Goal: Information Seeking & Learning: Learn about a topic

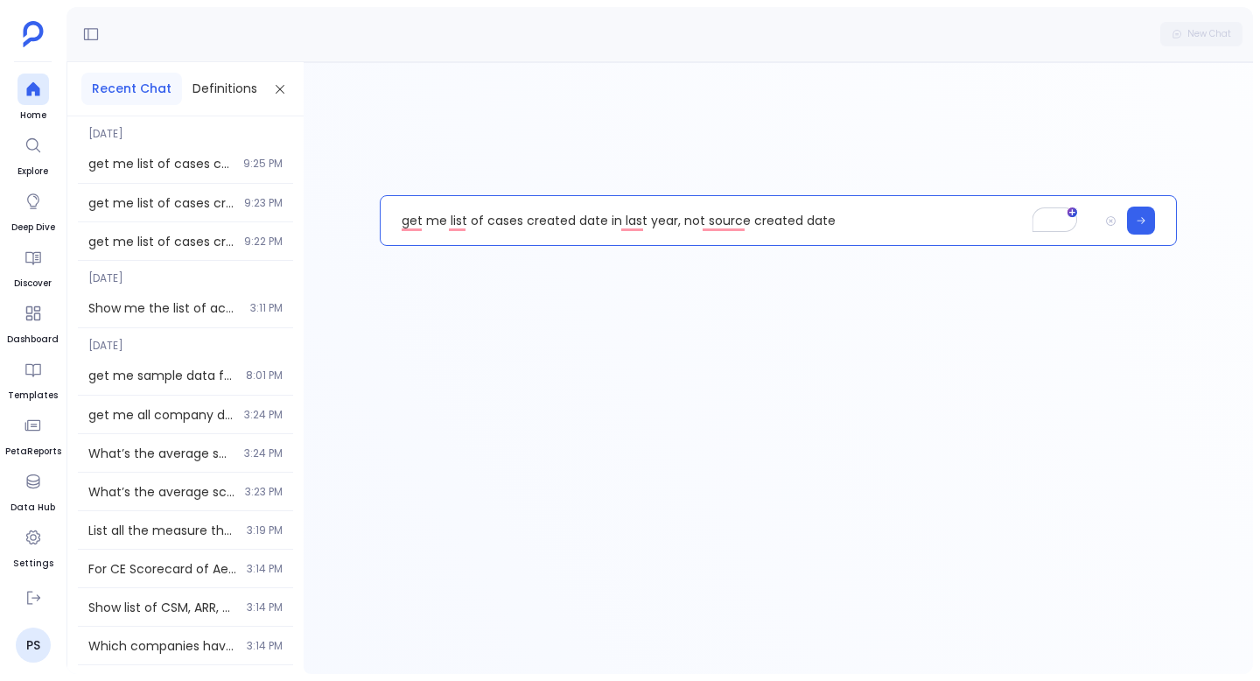
click at [580, 216] on p "get me list of cases created date in last year, not source created date" at bounding box center [739, 220] width 717 height 45
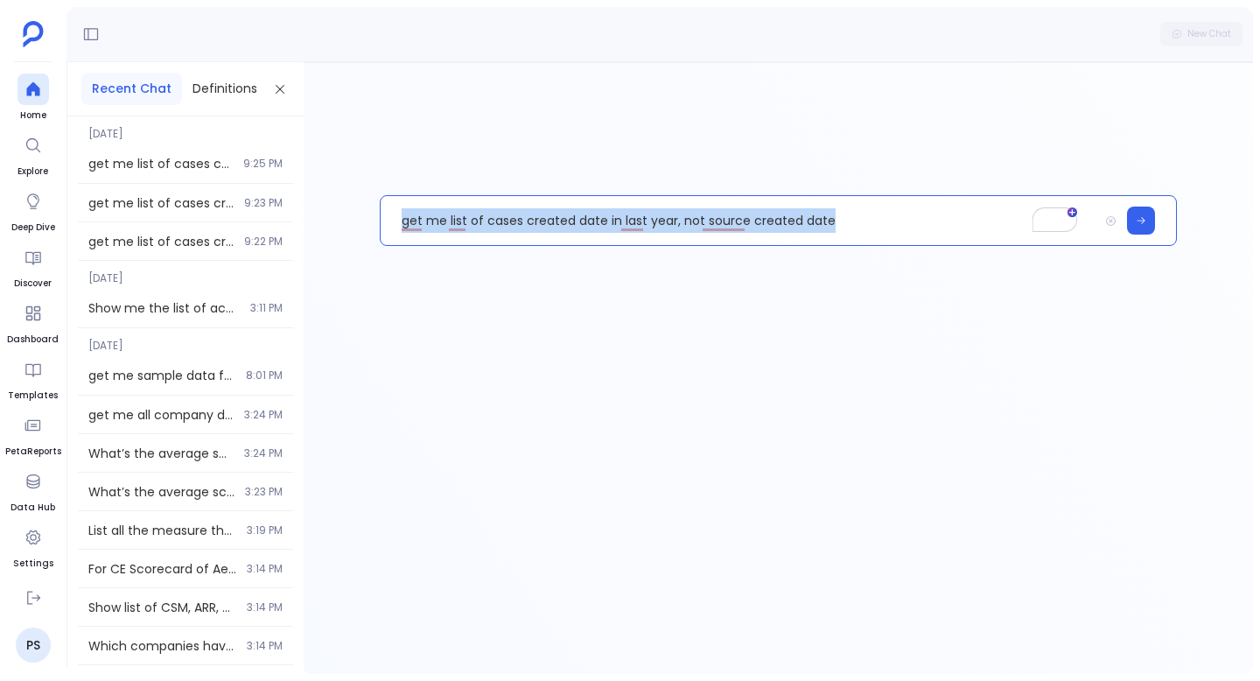
click at [580, 216] on p "get me list of cases created date in last year, not source created date" at bounding box center [739, 220] width 717 height 45
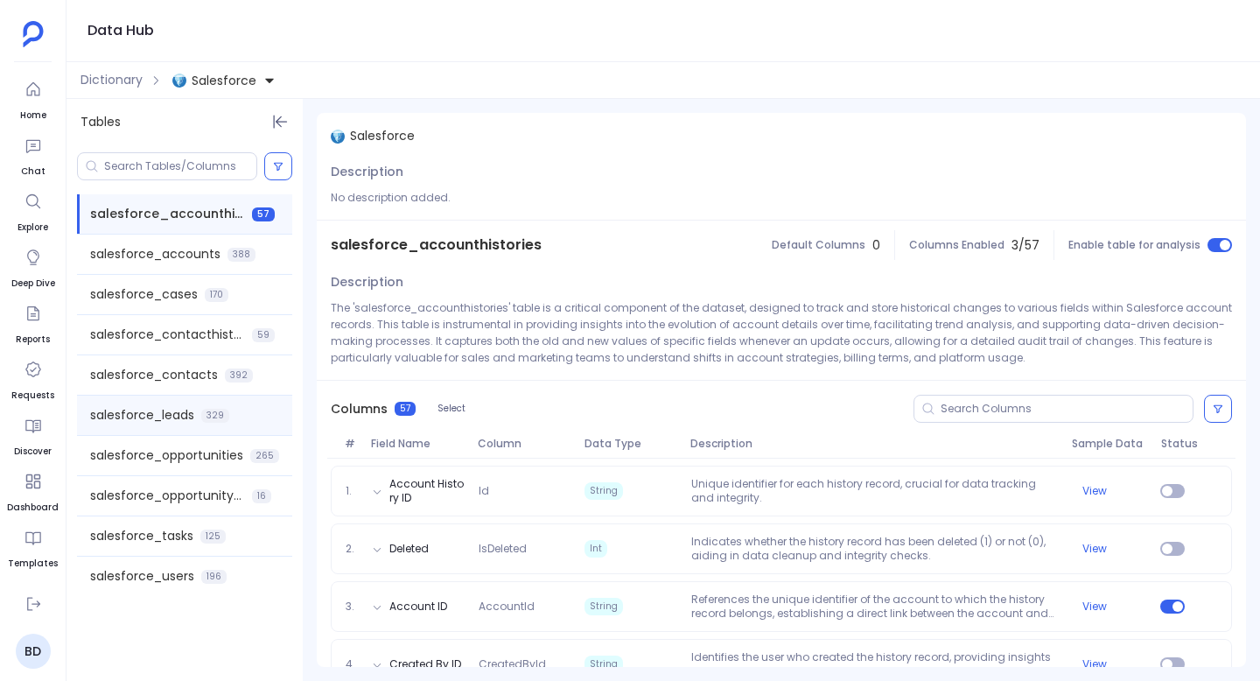
click at [161, 419] on span "salesforce_leads" at bounding box center [142, 415] width 104 height 18
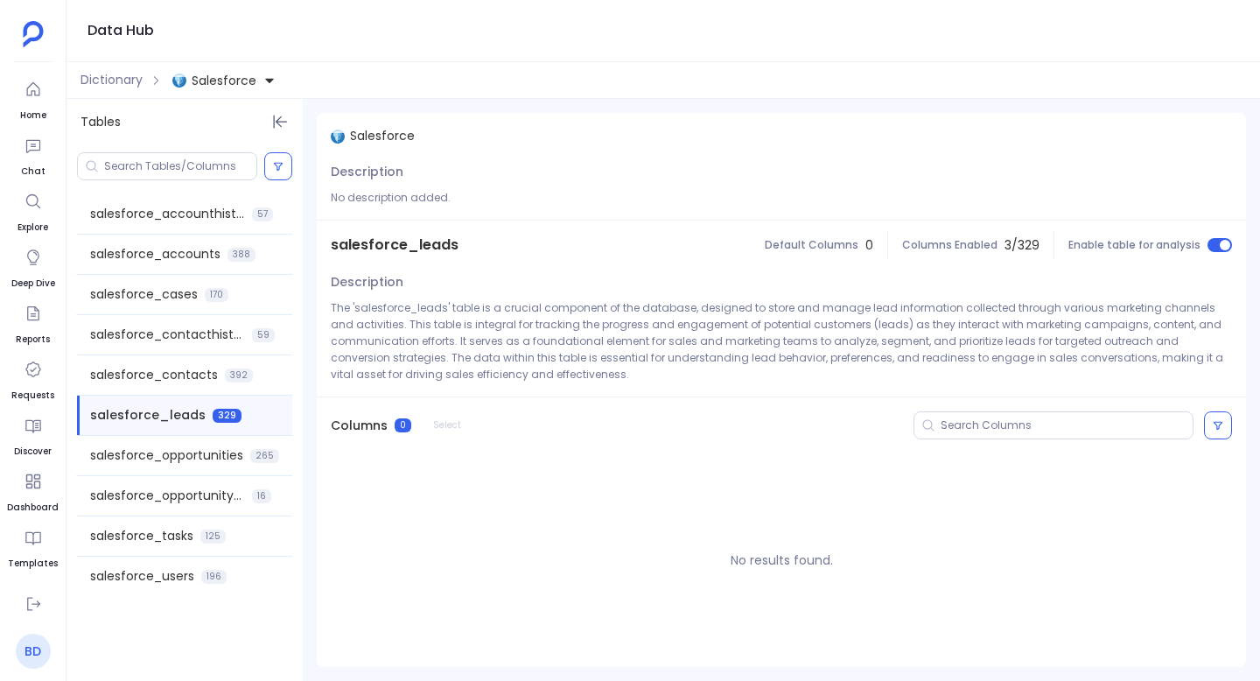
click at [34, 650] on link "BD" at bounding box center [33, 650] width 35 height 35
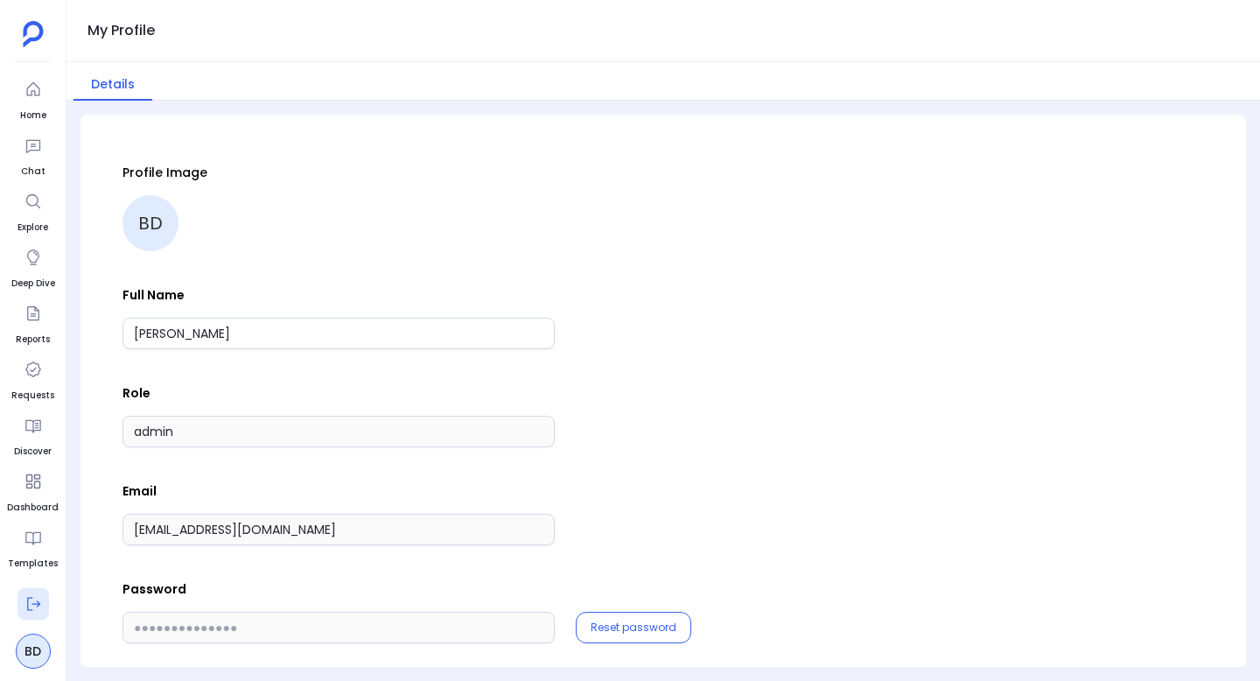
click at [37, 598] on icon at bounding box center [32, 603] width 17 height 17
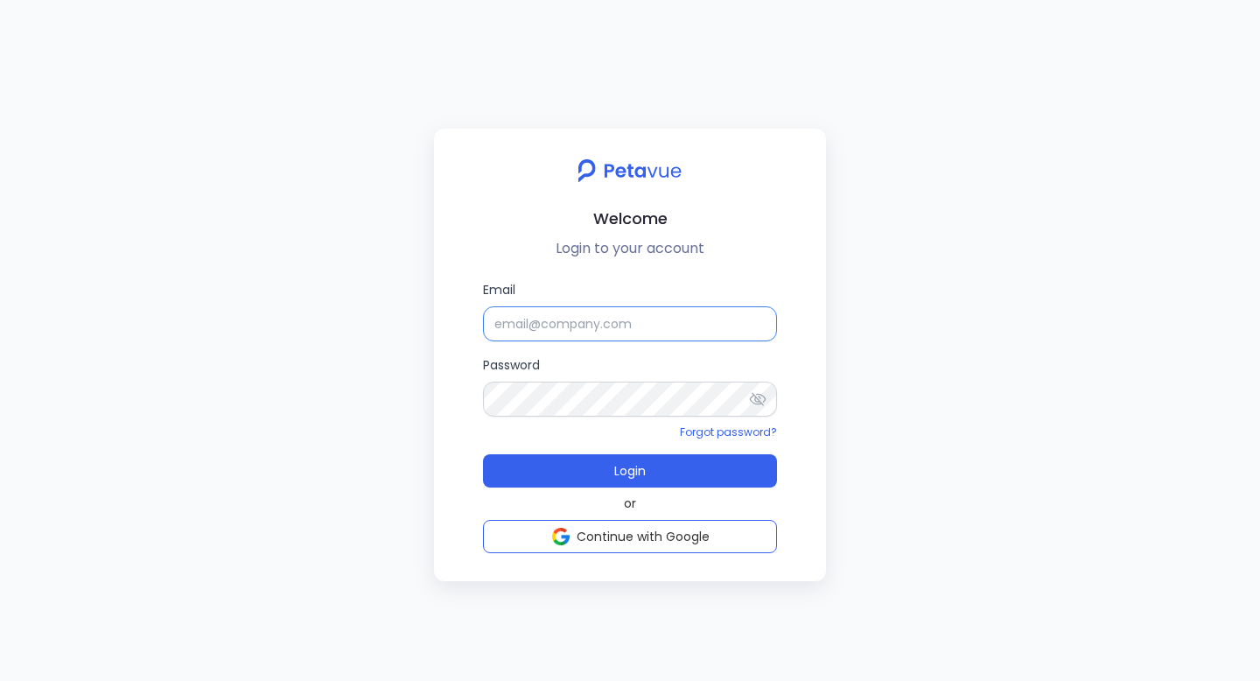
type input "support+gsgongsandbox@petavue.com"
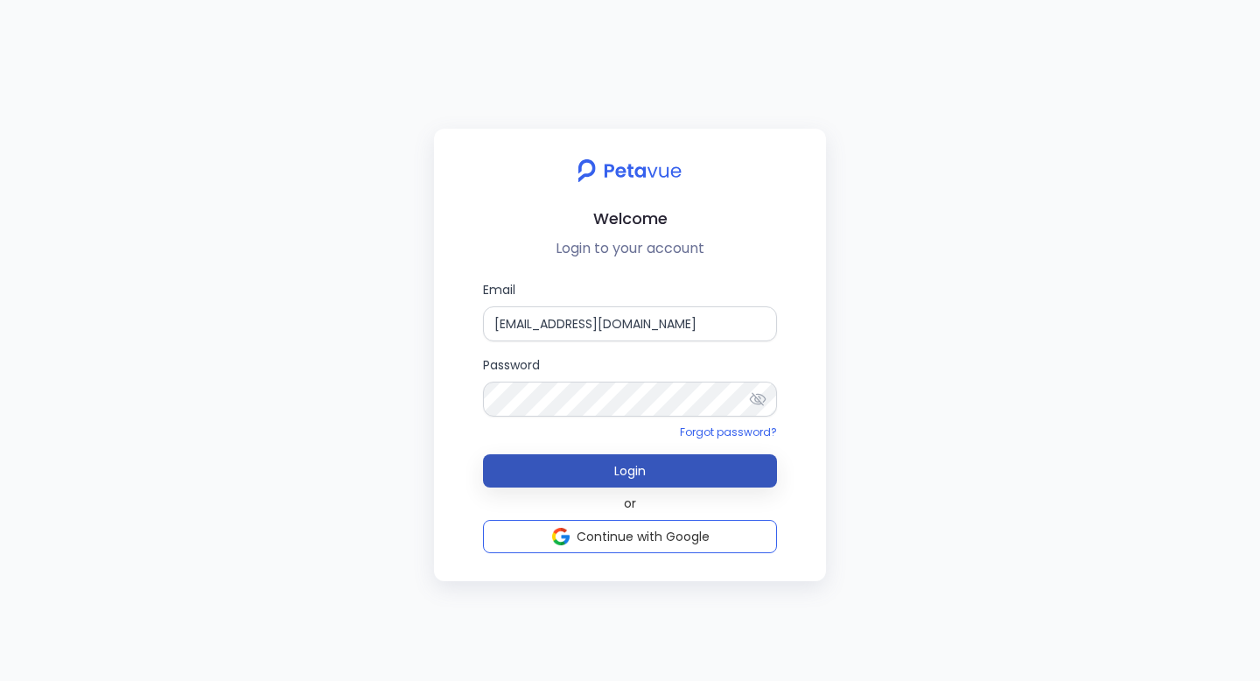
click at [608, 461] on button "Login" at bounding box center [630, 470] width 294 height 33
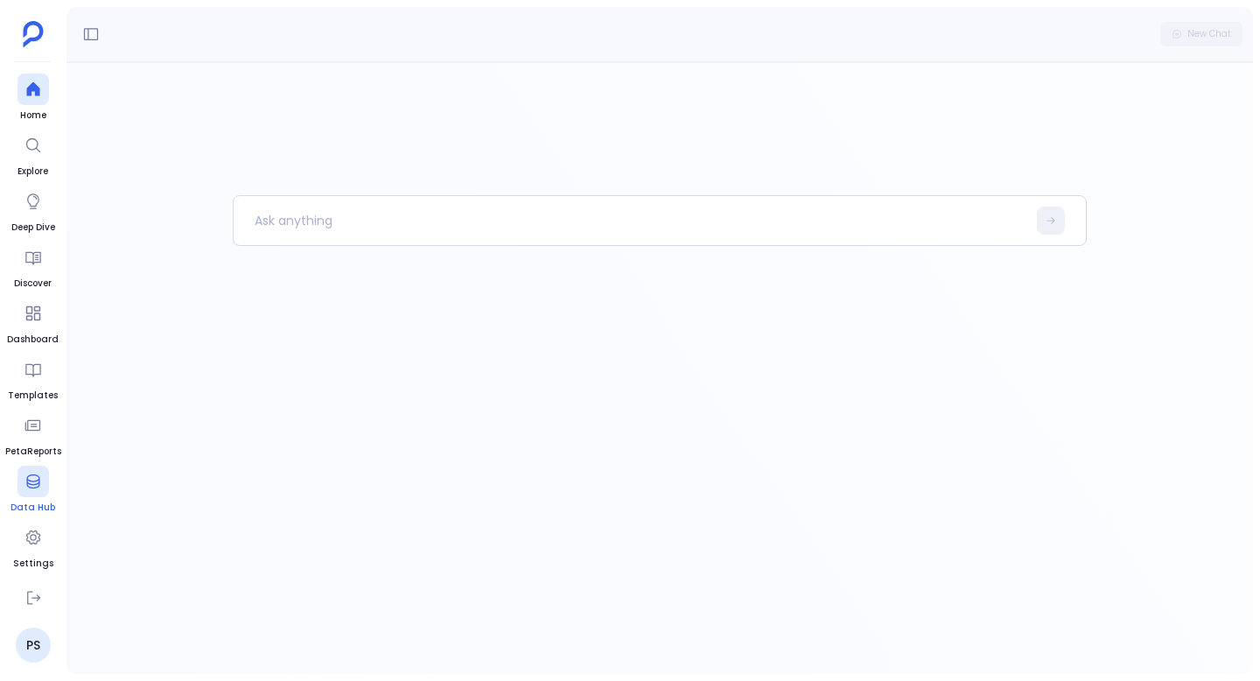
click at [39, 492] on div at bounding box center [32, 480] width 31 height 31
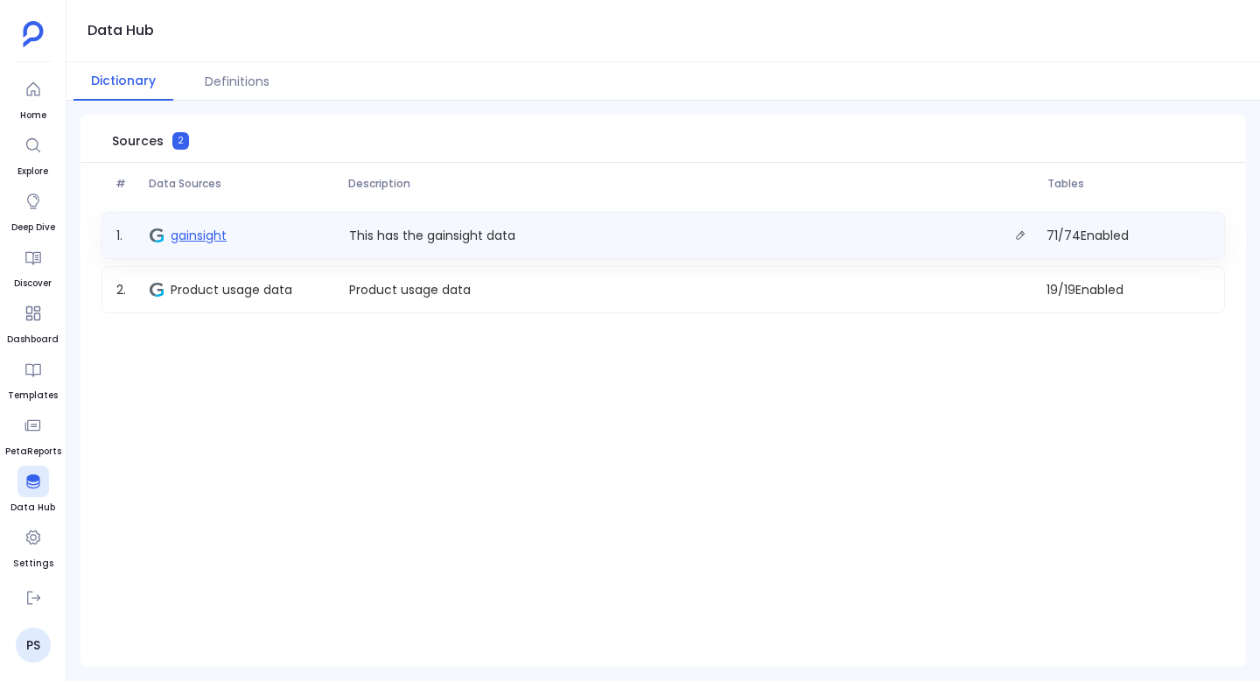
click at [208, 232] on span "gainsight" at bounding box center [199, 235] width 56 height 17
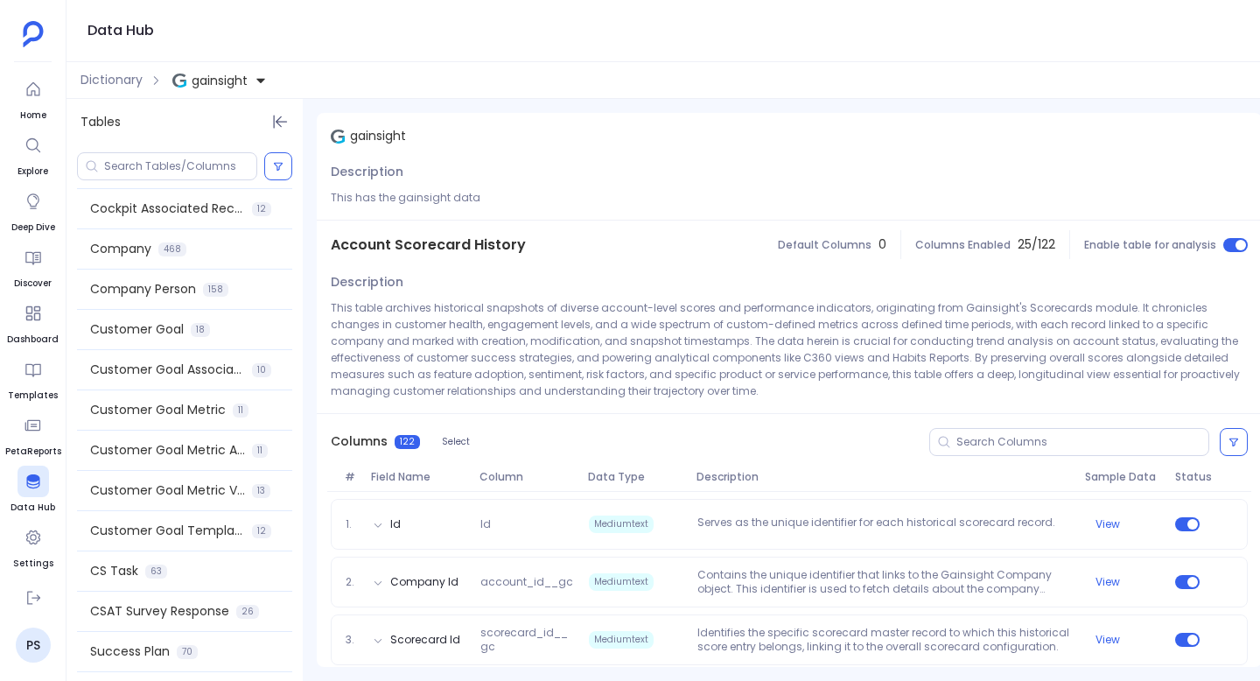
scroll to position [613, 0]
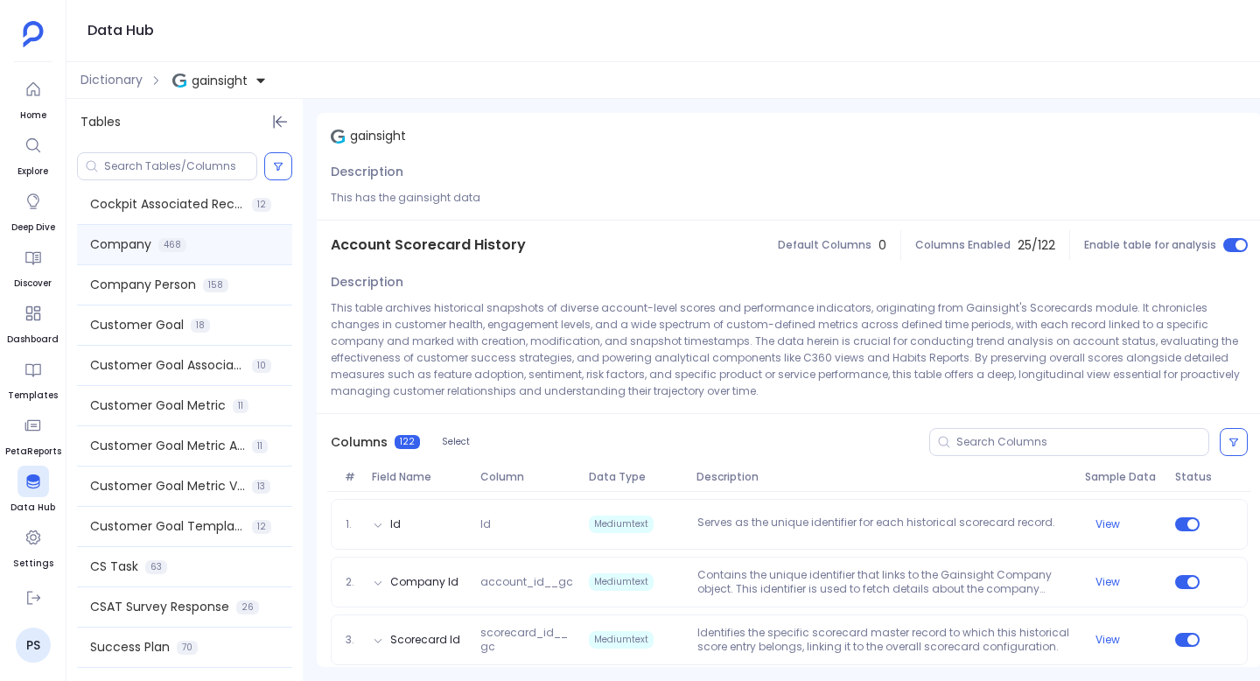
click at [197, 234] on div "Company 468" at bounding box center [184, 244] width 215 height 39
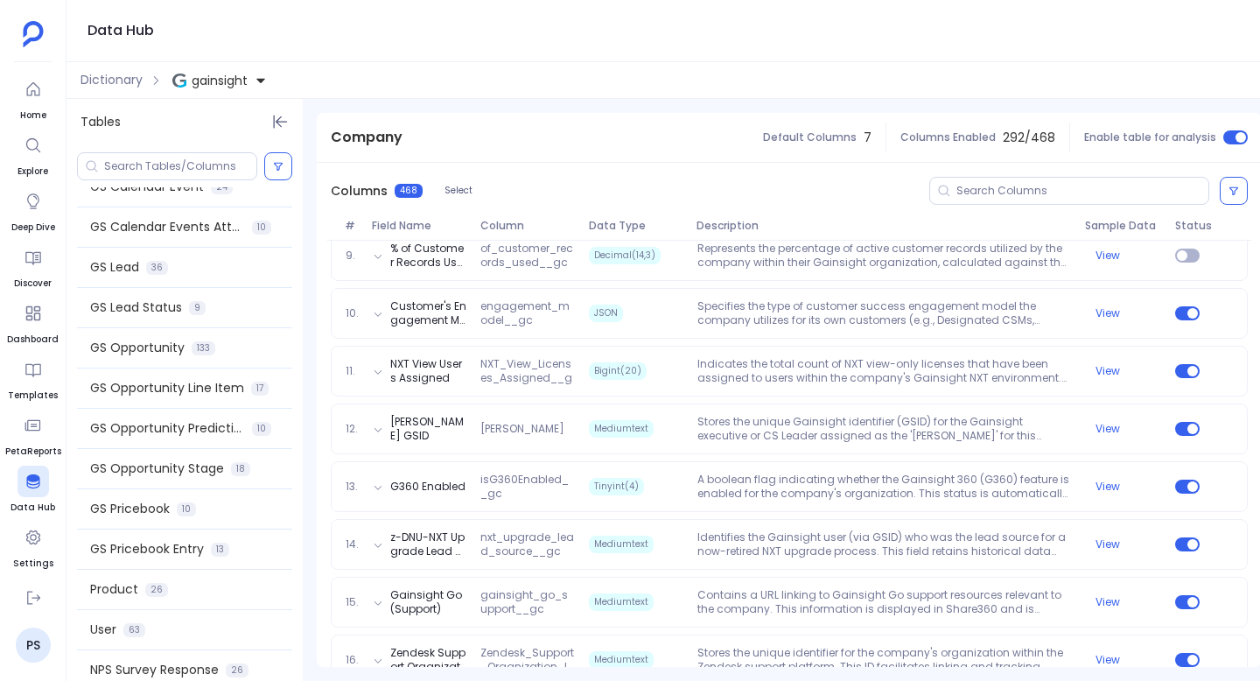
scroll to position [1307, 0]
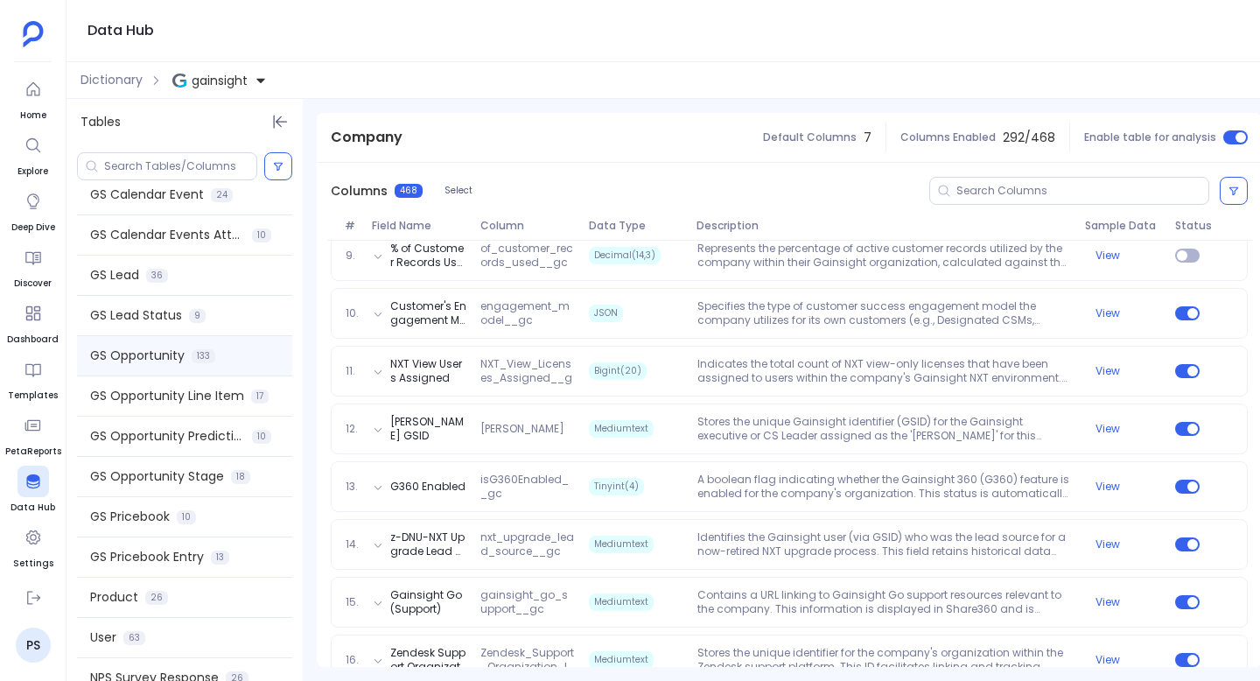
click at [166, 362] on span "GS Opportunity" at bounding box center [137, 355] width 94 height 18
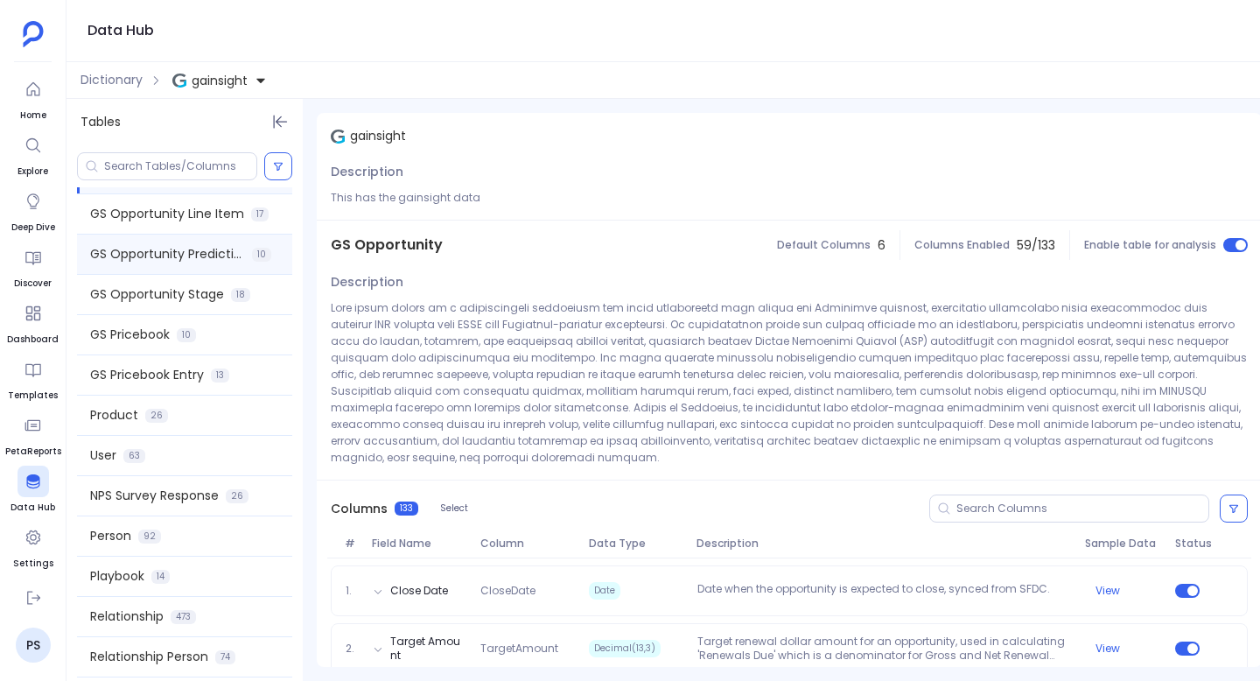
scroll to position [1509, 0]
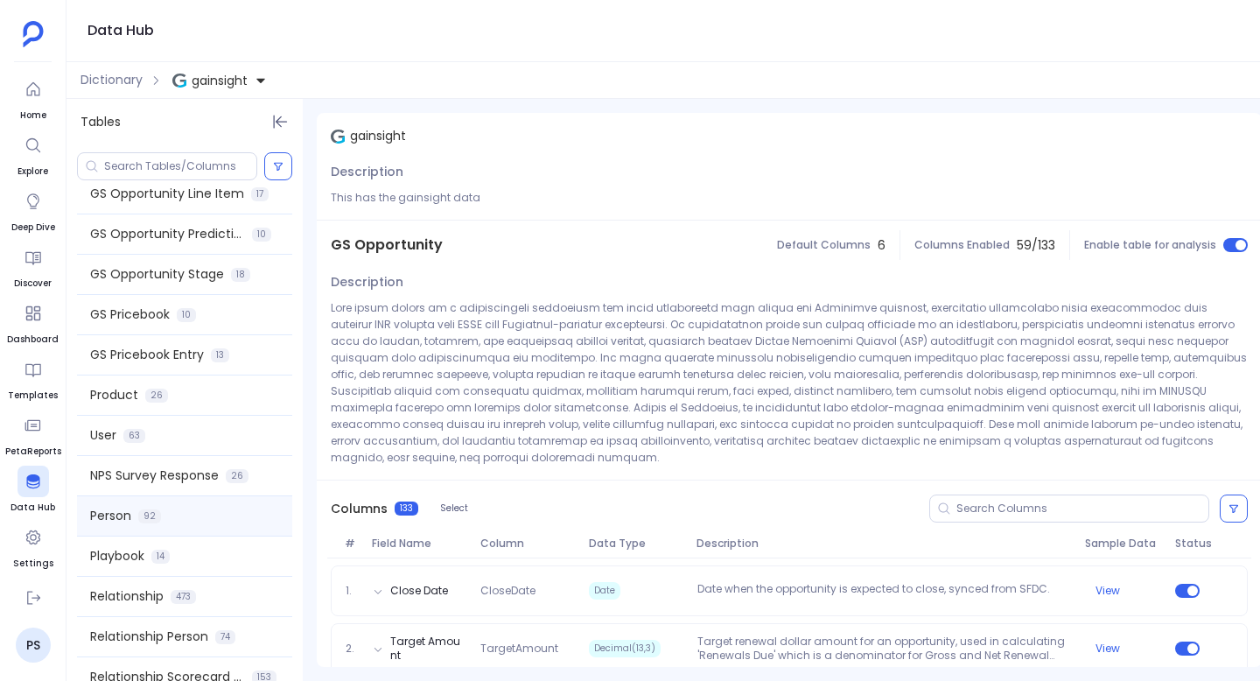
click at [190, 528] on div "Person 92" at bounding box center [184, 515] width 215 height 39
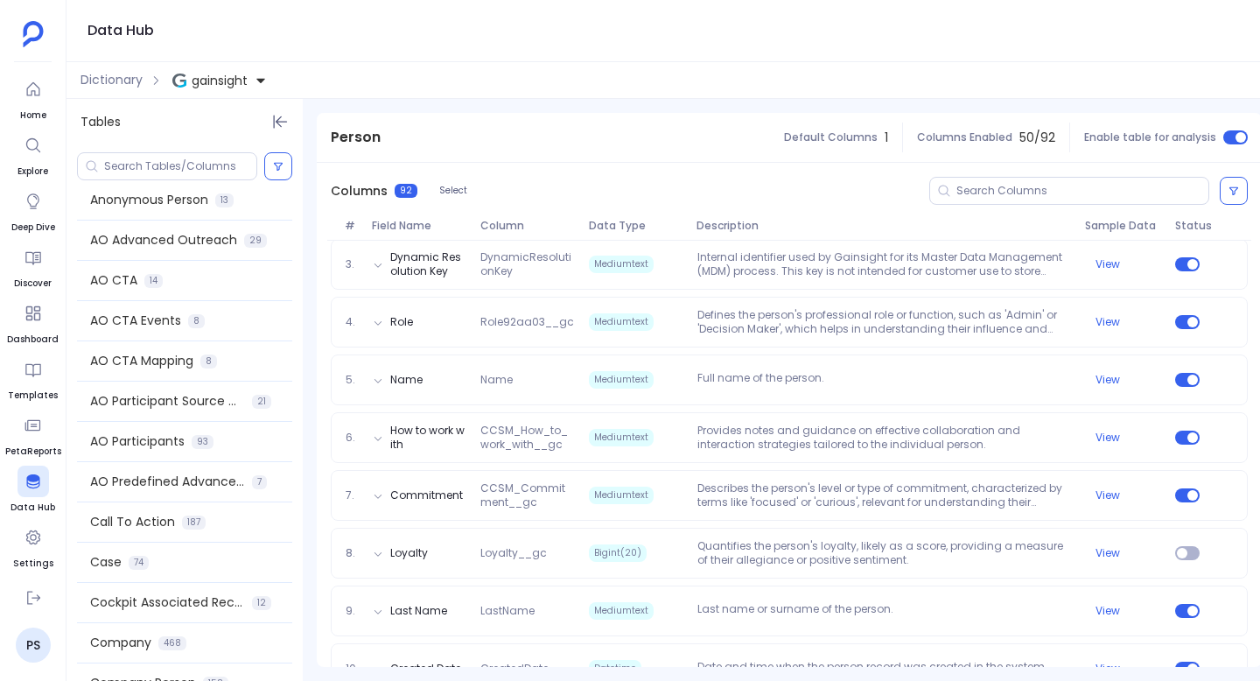
scroll to position [0, 0]
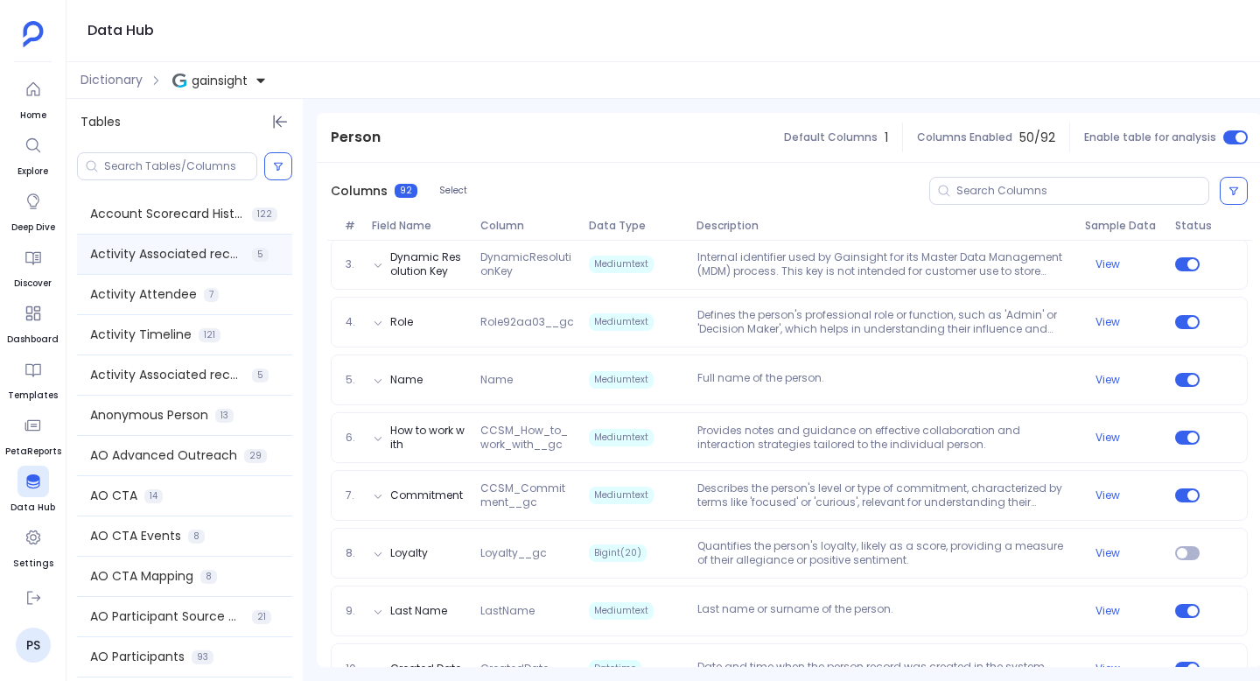
click at [163, 262] on span "Activity Associated records - 2 years" at bounding box center [167, 254] width 155 height 18
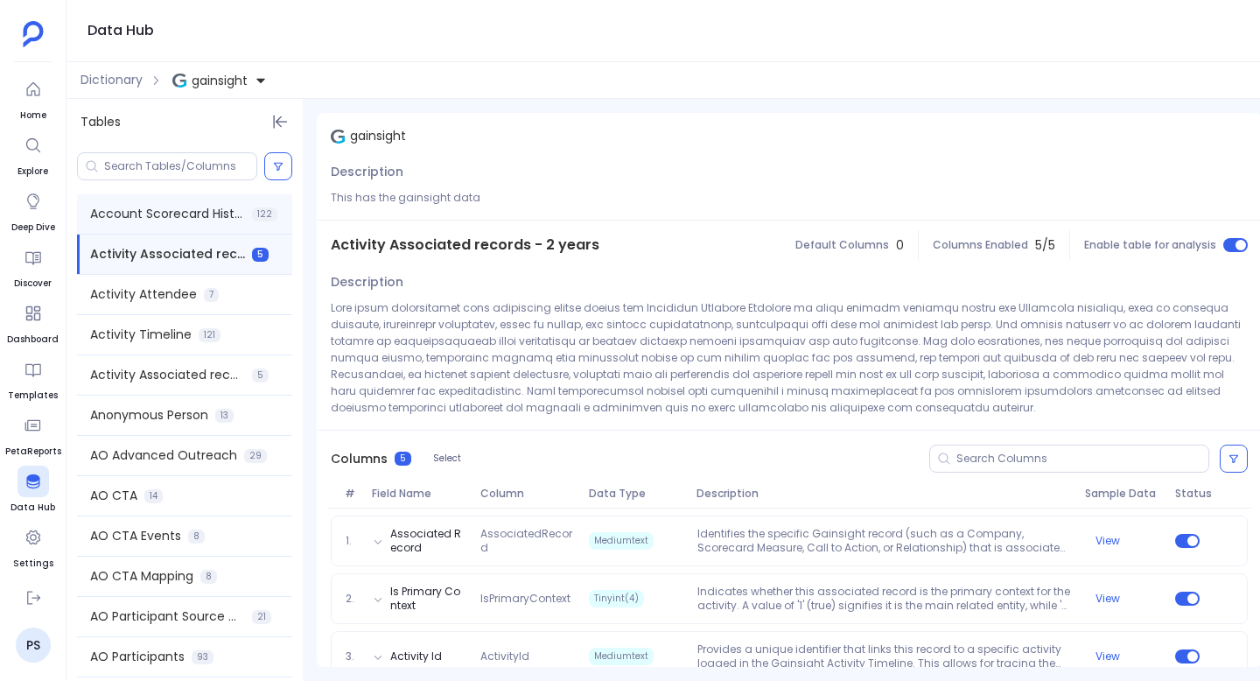
click at [164, 221] on span "Account Scorecard History" at bounding box center [167, 214] width 155 height 18
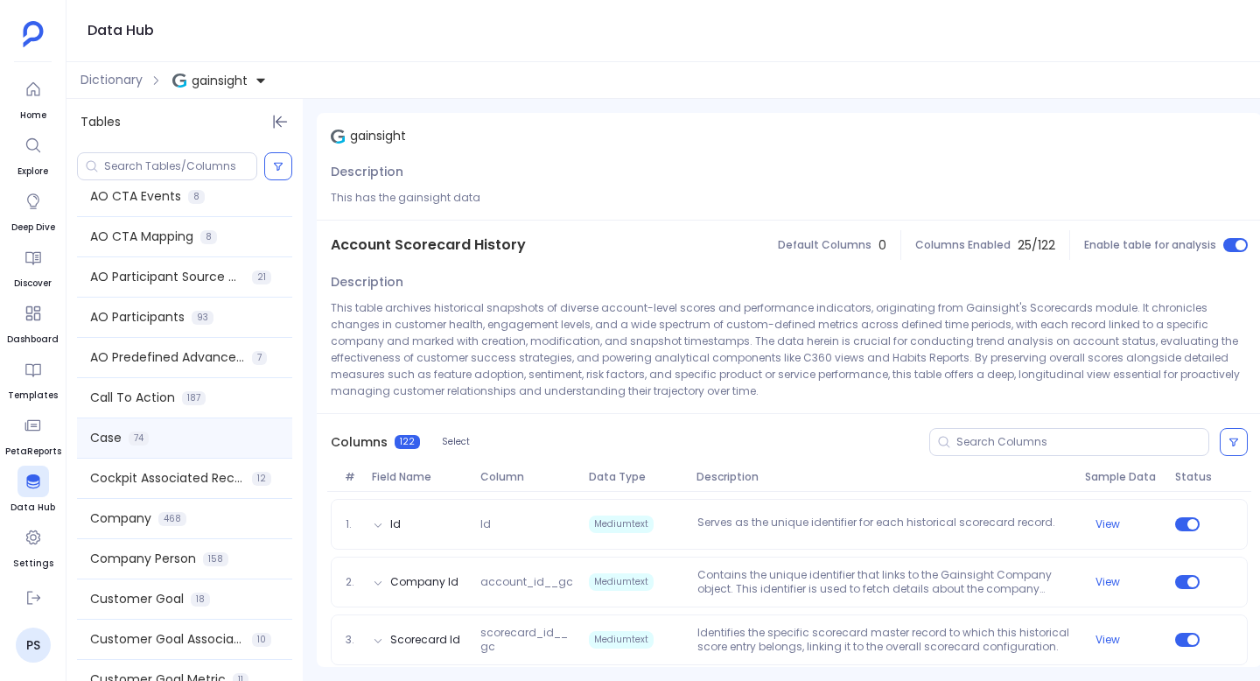
scroll to position [373, 0]
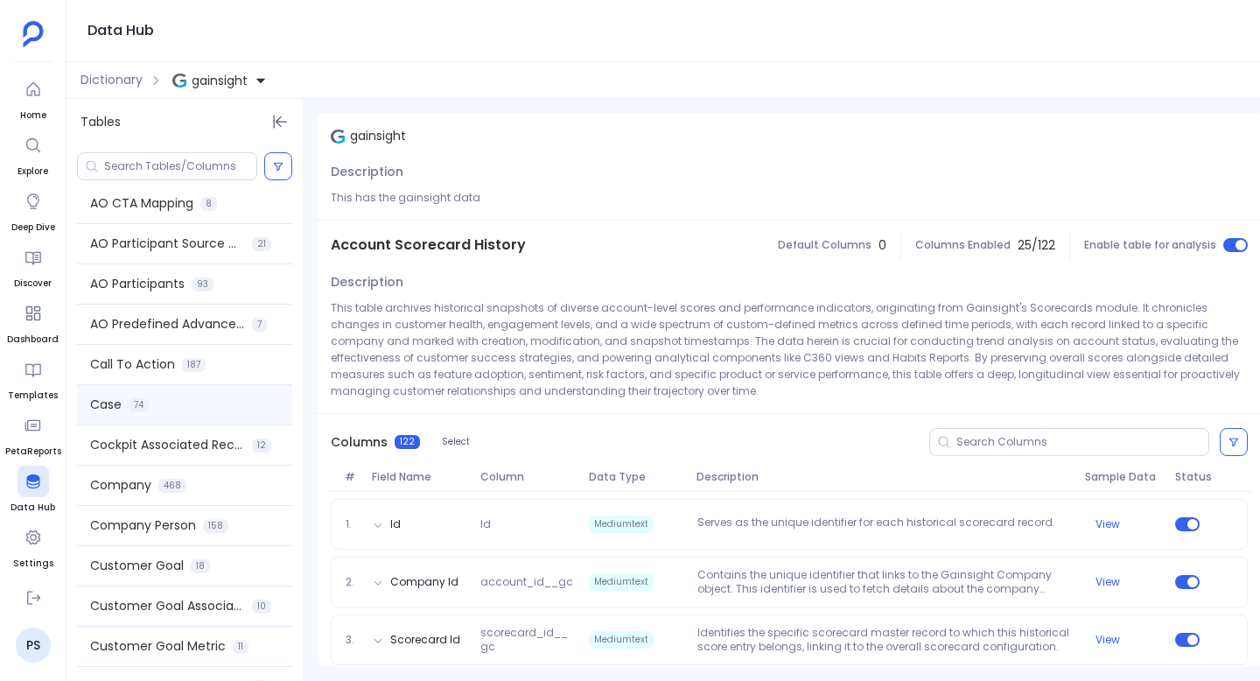
click at [179, 403] on div "Case 74" at bounding box center [184, 404] width 215 height 39
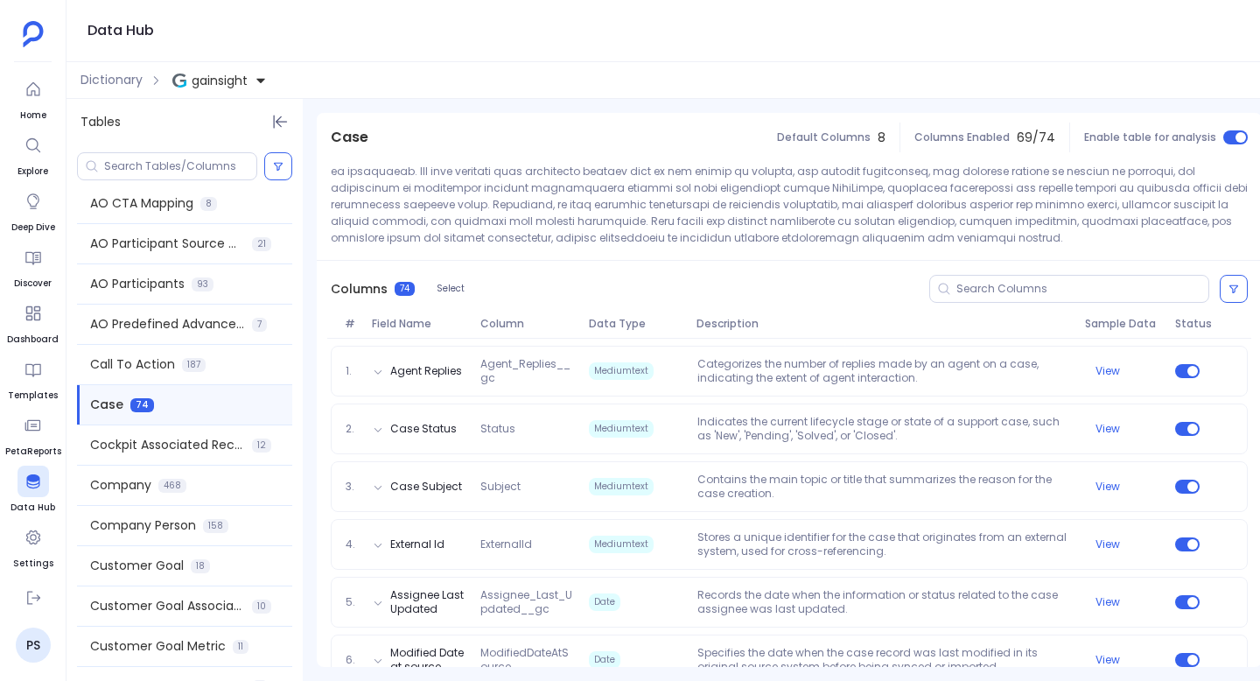
scroll to position [173, 0]
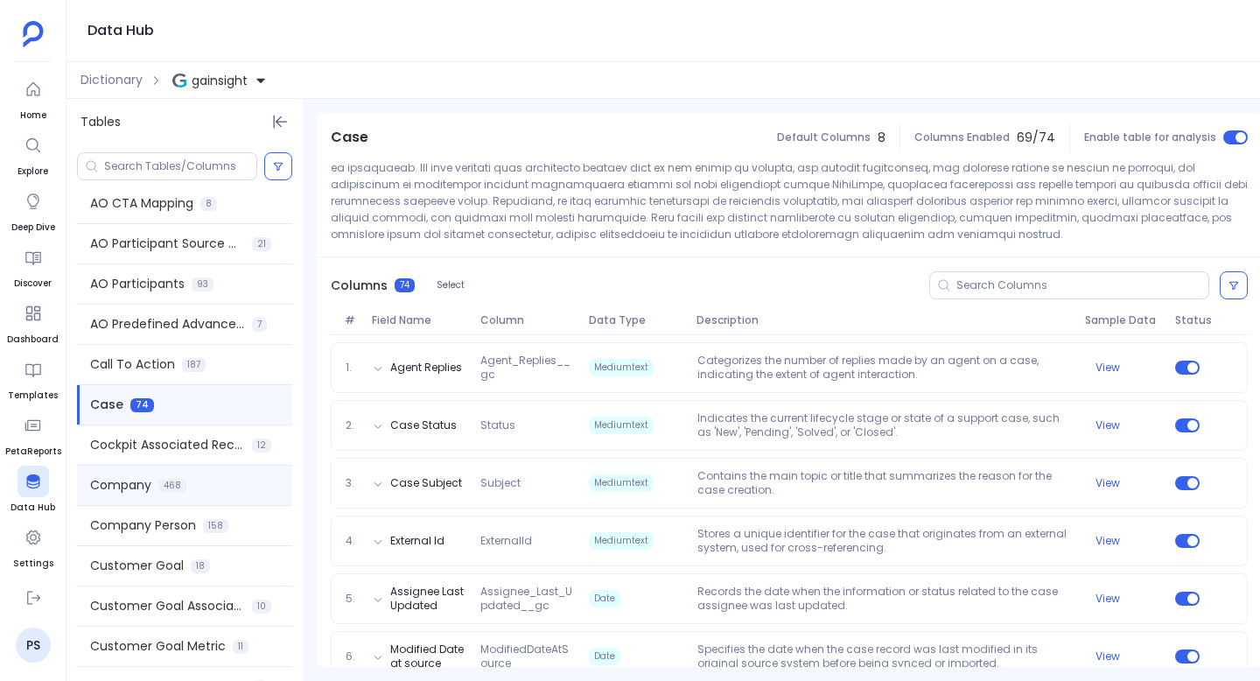
click at [200, 483] on div "Company 468" at bounding box center [184, 484] width 215 height 39
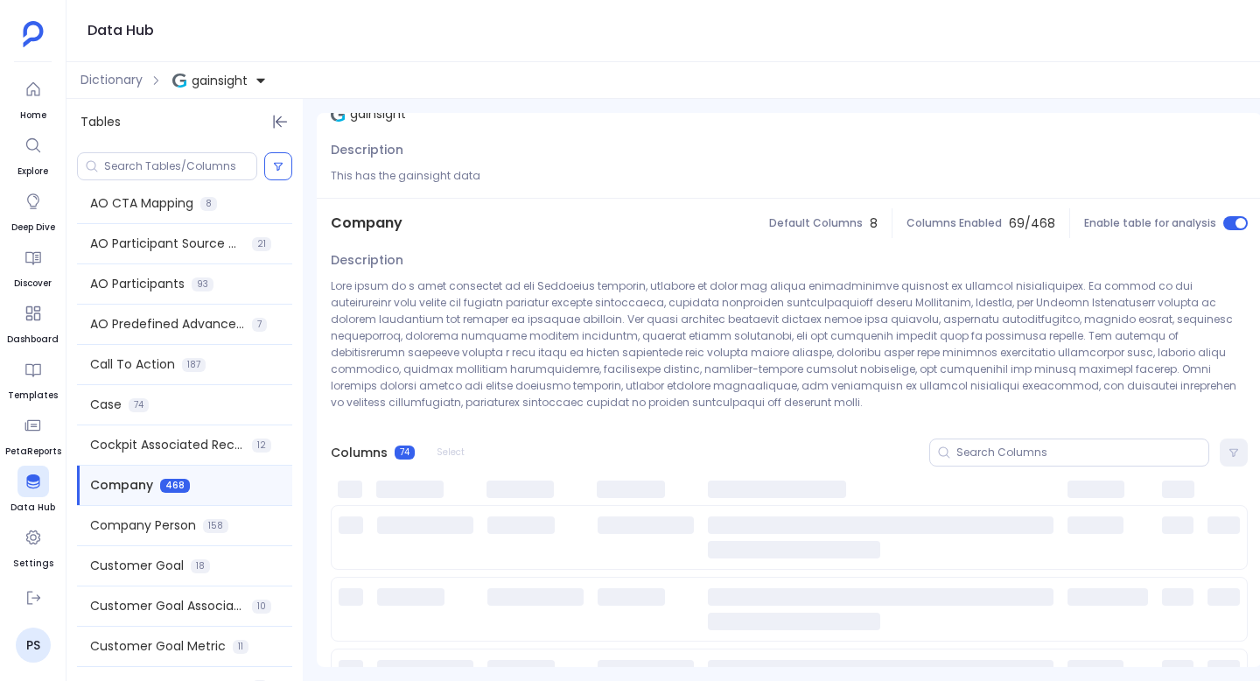
scroll to position [0, 0]
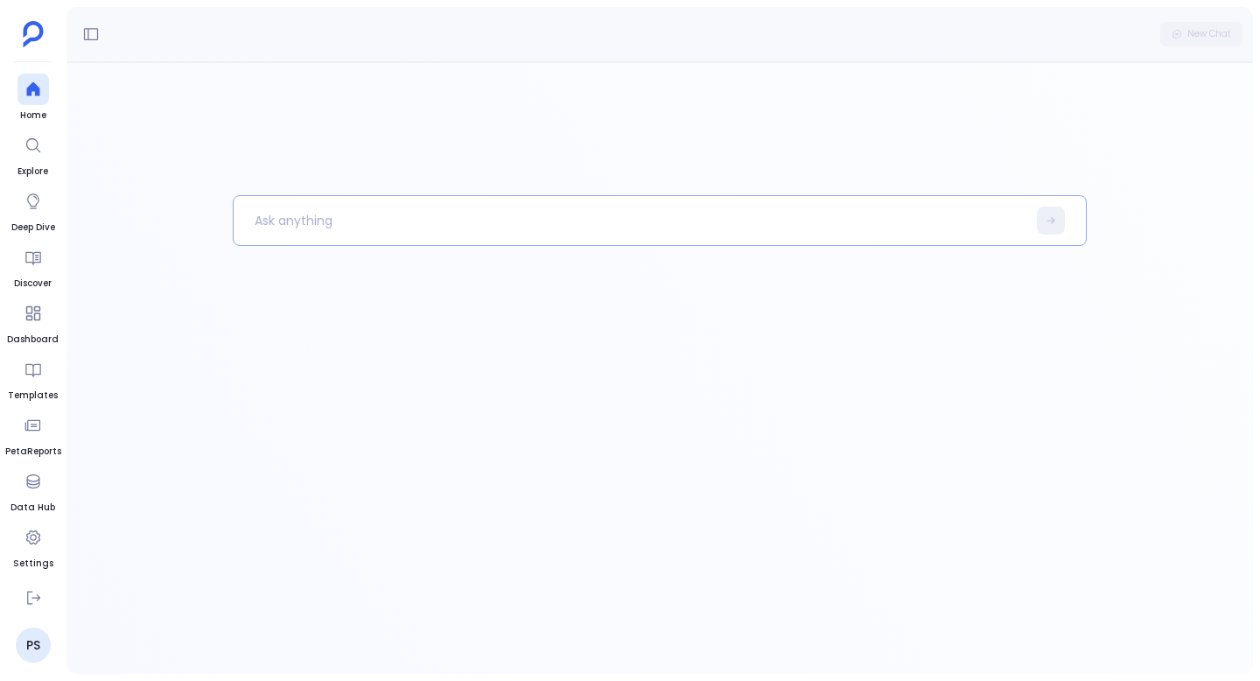
click at [444, 216] on p at bounding box center [630, 220] width 793 height 45
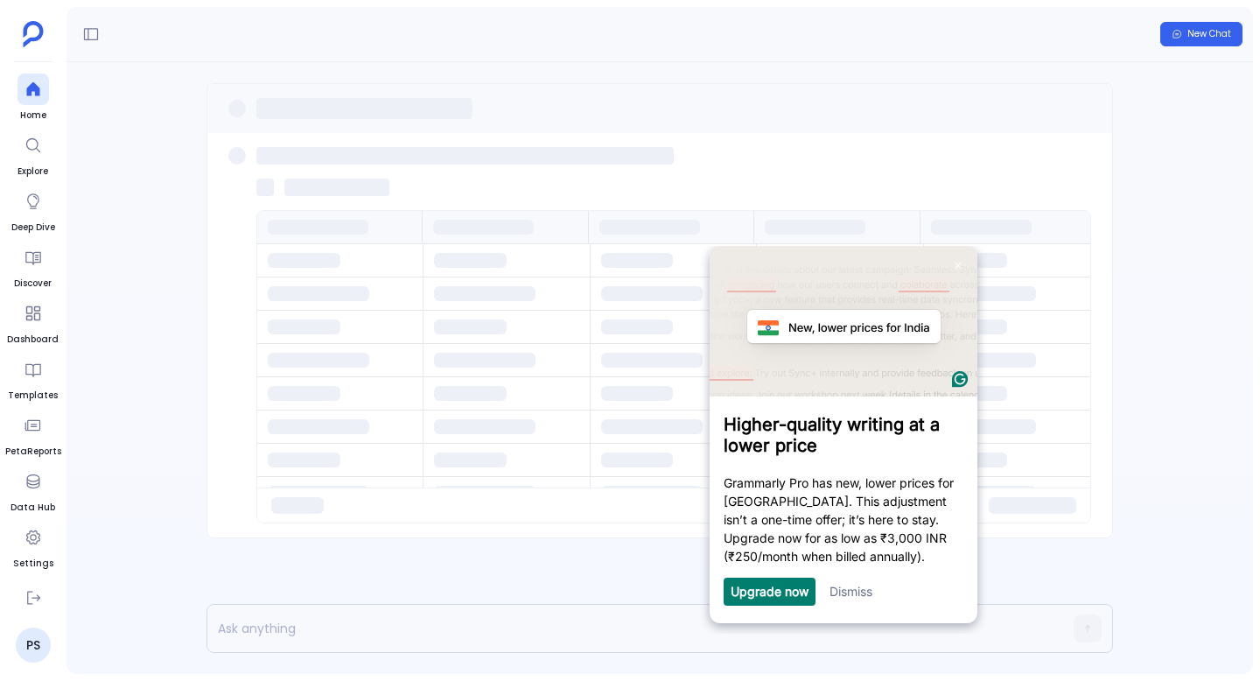
click at [861, 143] on div at bounding box center [659, 335] width 905 height 404
click at [856, 593] on link "Dismiss" at bounding box center [850, 591] width 43 height 15
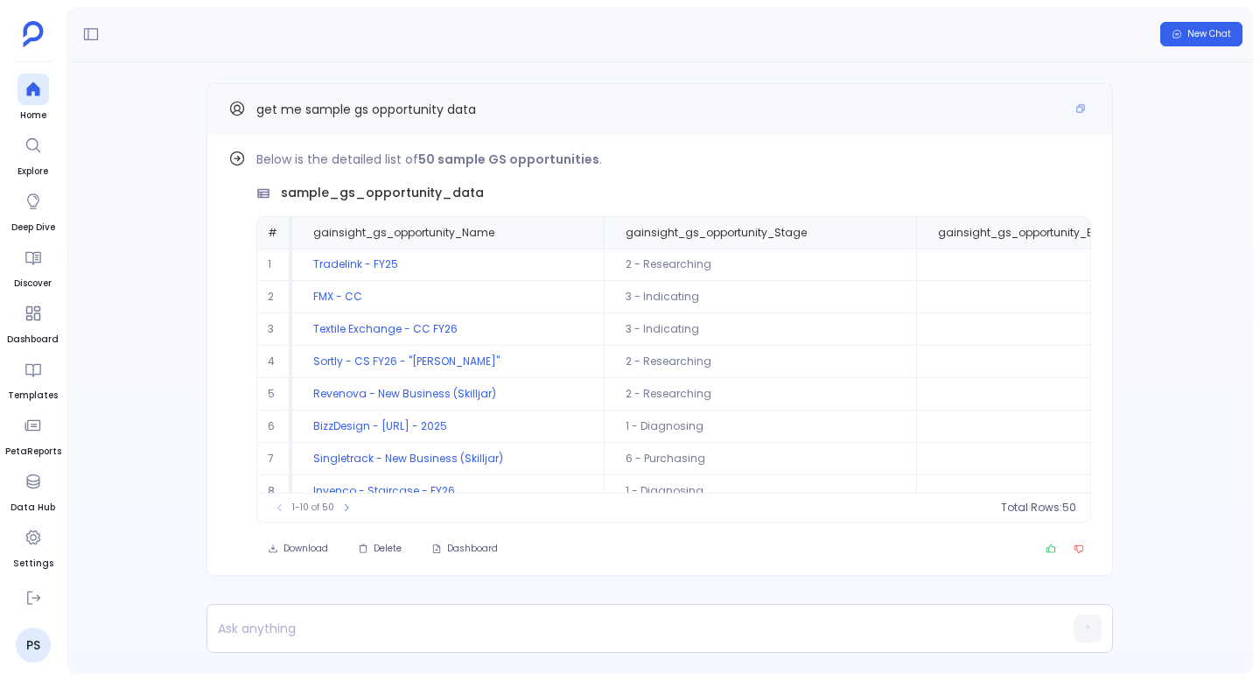
click at [530, 102] on div "get me sample gs opportunity data" at bounding box center [659, 109] width 863 height 23
click at [1079, 110] on icon "Copy" at bounding box center [1080, 108] width 10 height 10
click at [1229, 31] on span "New Chat" at bounding box center [1209, 34] width 44 height 12
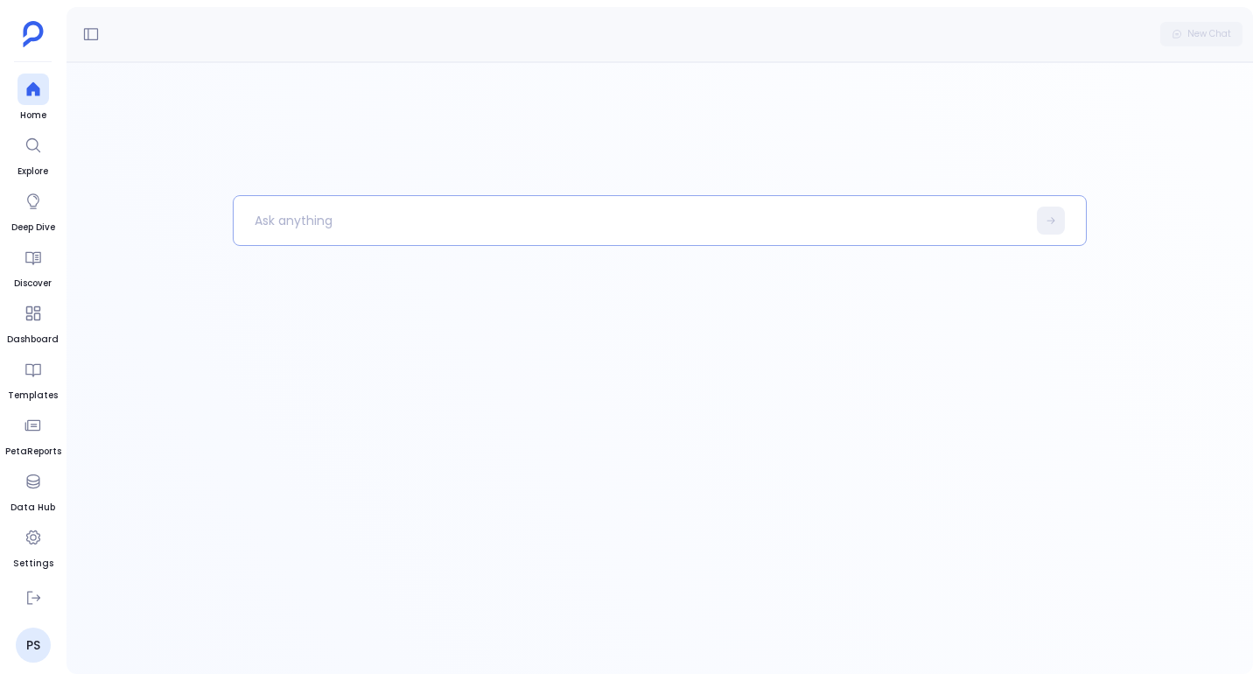
click at [438, 226] on p at bounding box center [630, 220] width 793 height 45
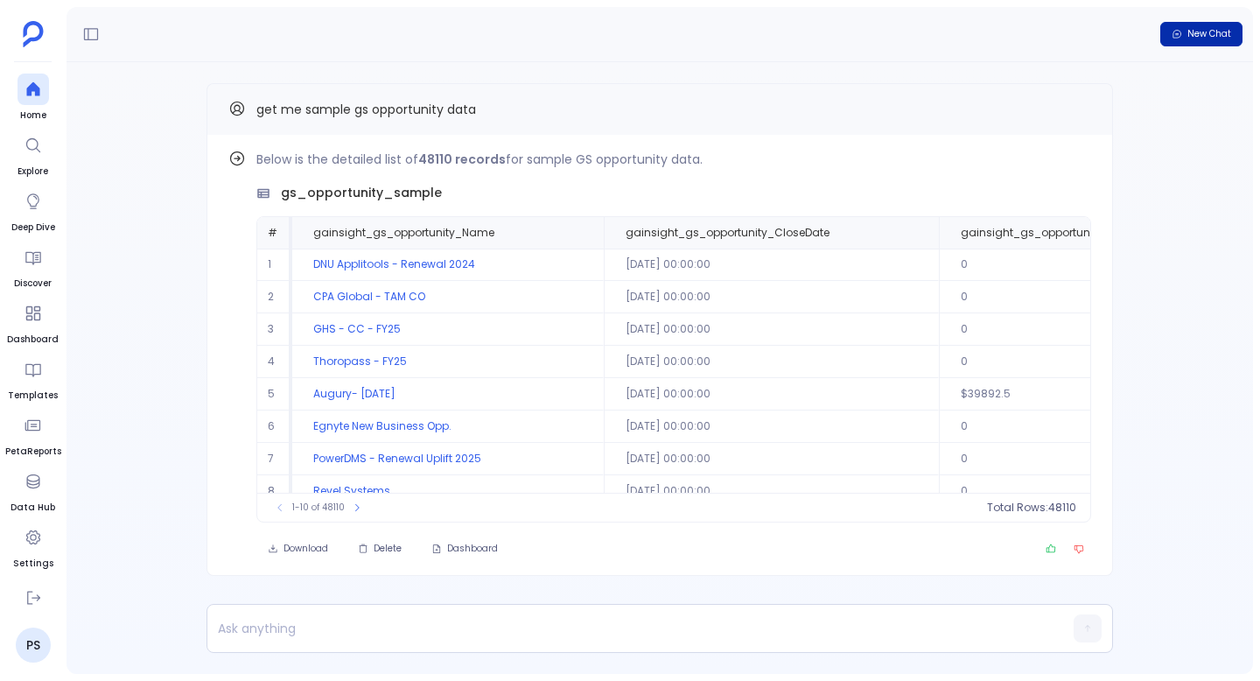
click at [1221, 36] on span "New Chat" at bounding box center [1209, 34] width 44 height 12
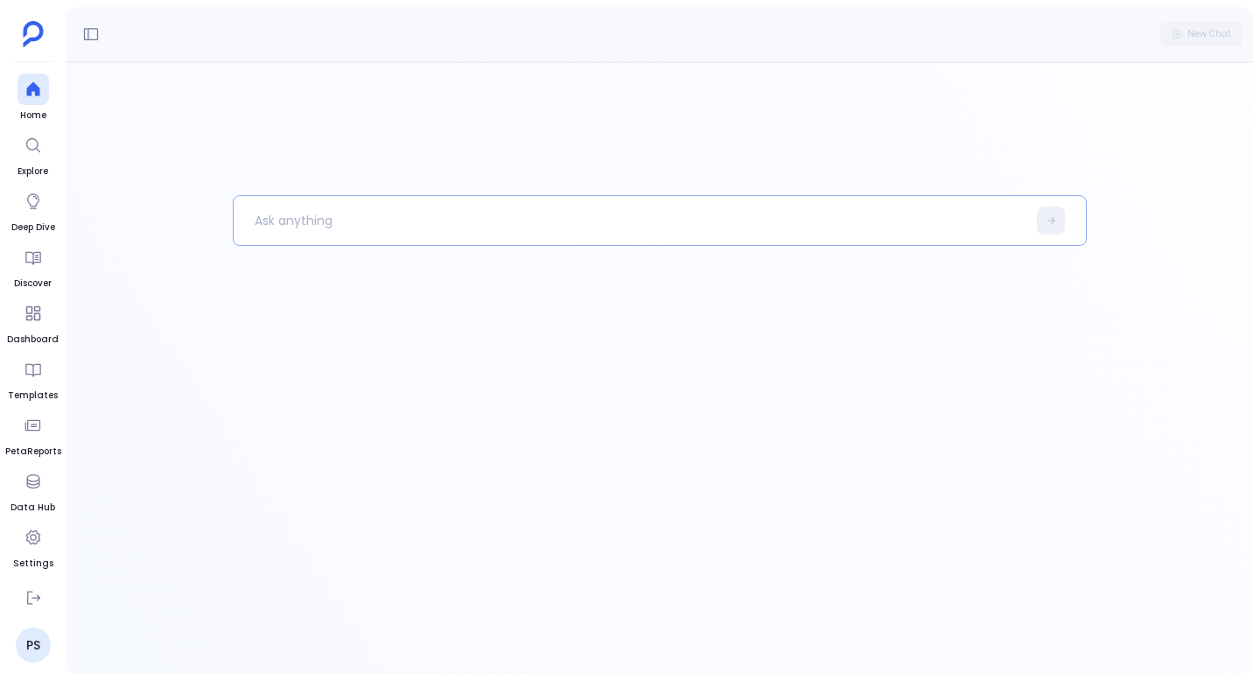
click at [483, 217] on p at bounding box center [630, 220] width 793 height 45
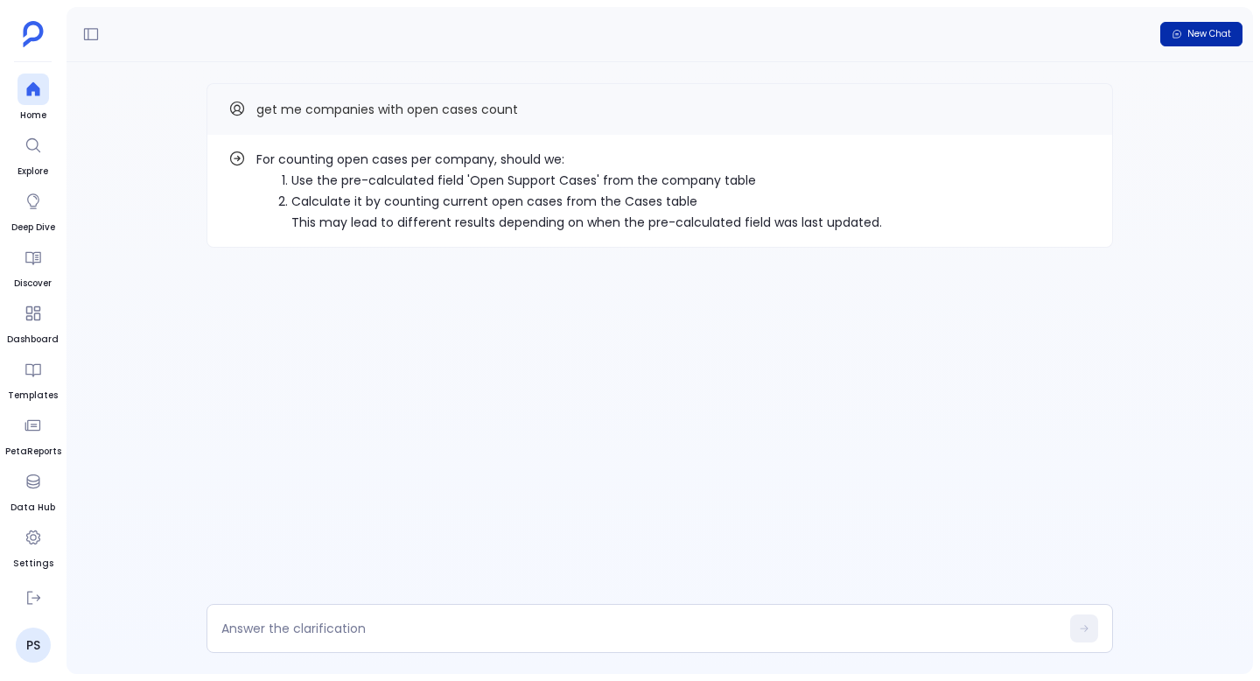
click at [1228, 38] on span "New Chat" at bounding box center [1209, 34] width 44 height 12
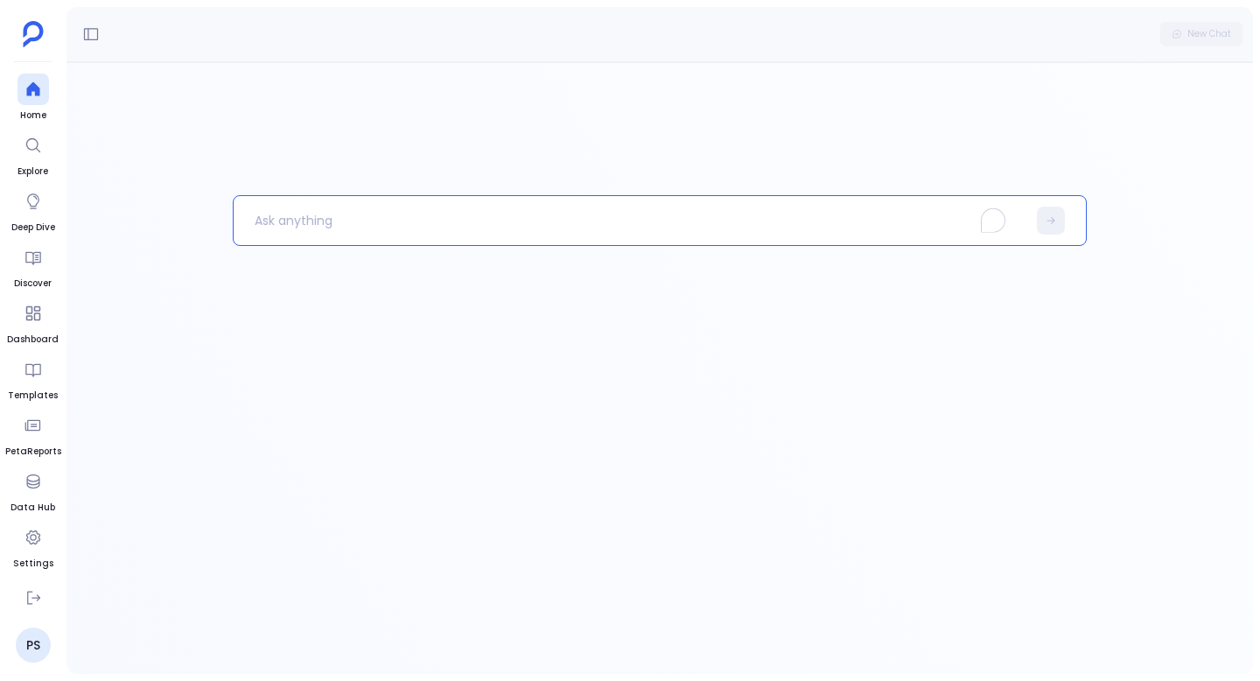
click at [395, 213] on p "To enrich screen reader interactions, please activate Accessibility in Grammarl…" at bounding box center [630, 220] width 793 height 45
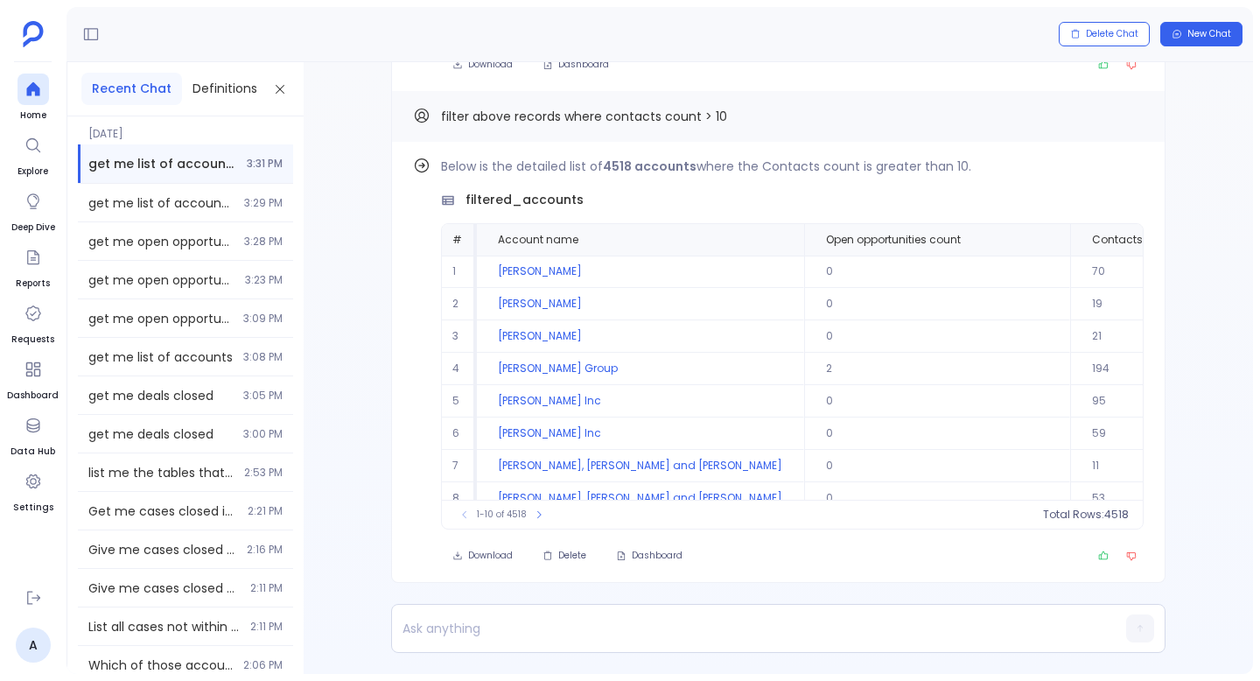
scroll to position [84, 0]
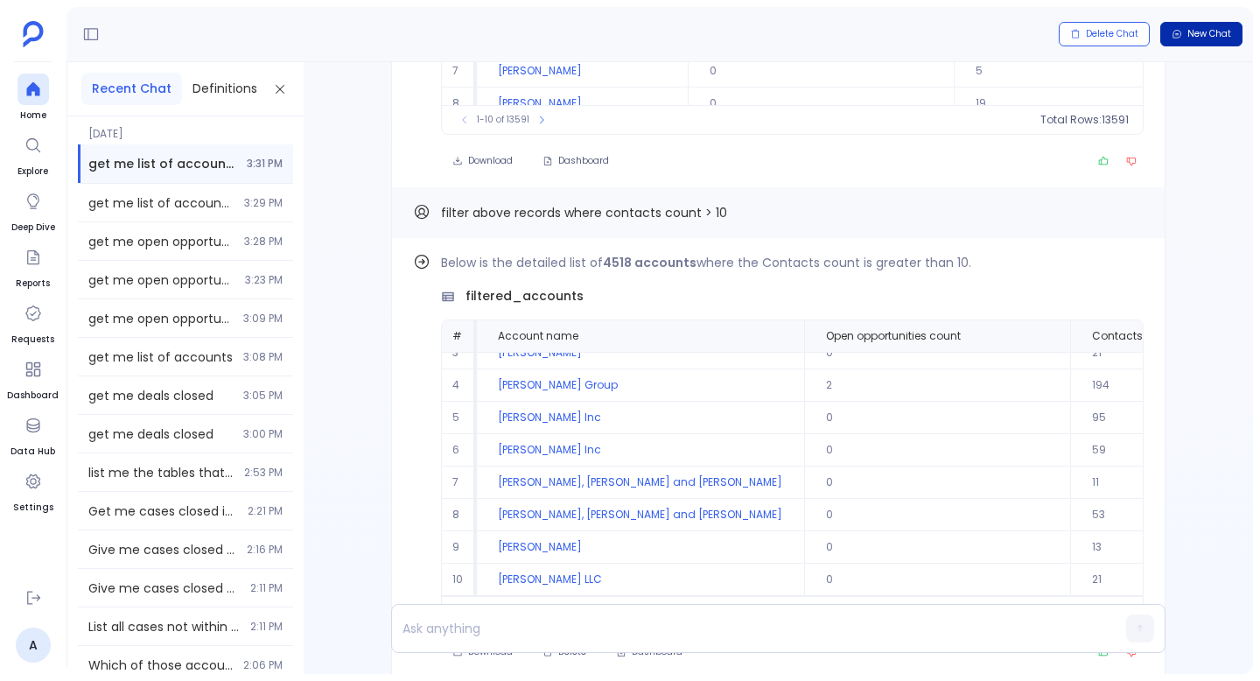
click at [1232, 25] on button "New Chat" at bounding box center [1201, 34] width 82 height 24
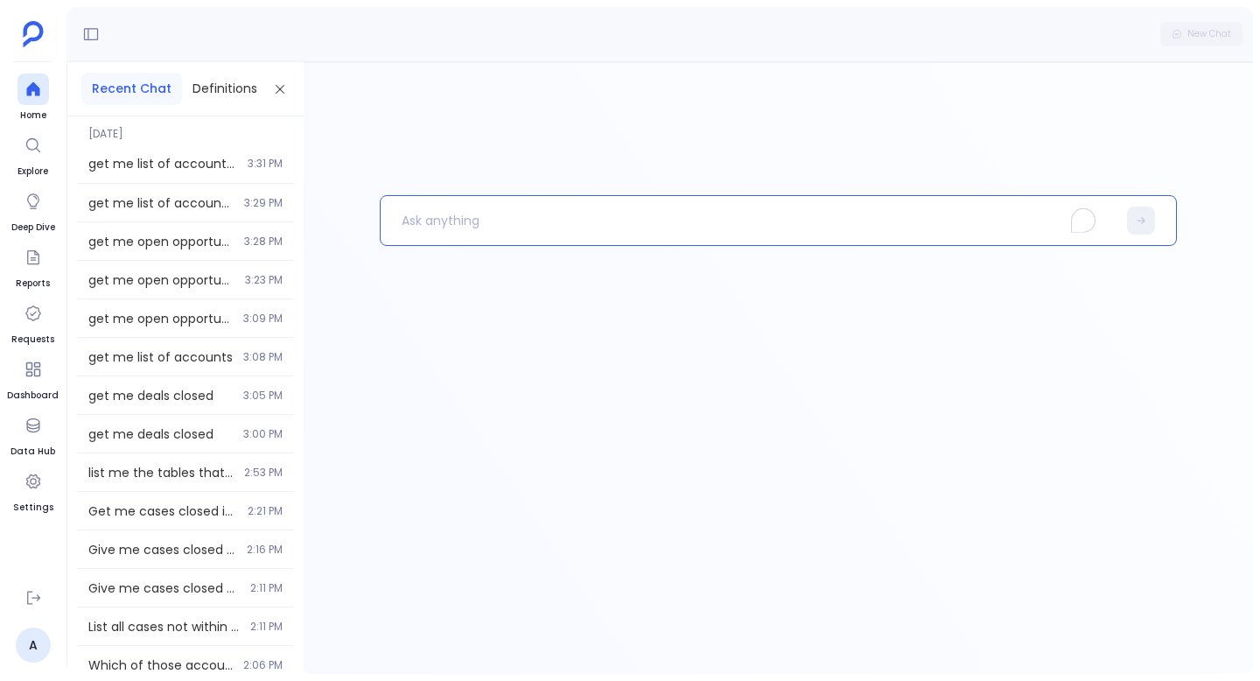
click at [603, 225] on p "To enrich screen reader interactions, please activate Accessibility in Grammarl…" at bounding box center [749, 220] width 736 height 45
